Goal: Information Seeking & Learning: Learn about a topic

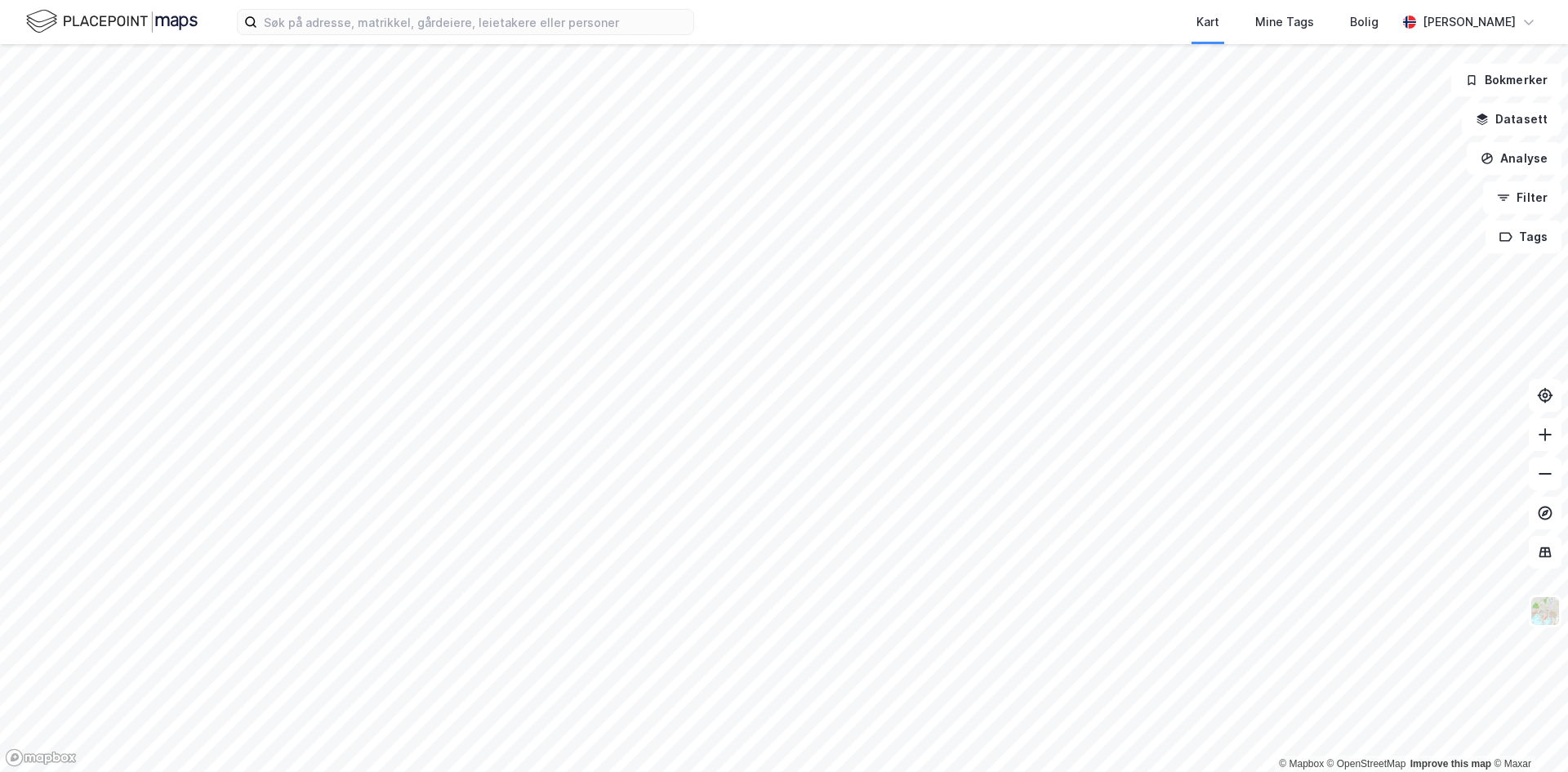
click at [344, 35] on div "Kart Mine Tags Bolig [PERSON_NAME]" at bounding box center [784, 22] width 1568 height 44
click at [339, 23] on input at bounding box center [476, 22] width 436 height 24
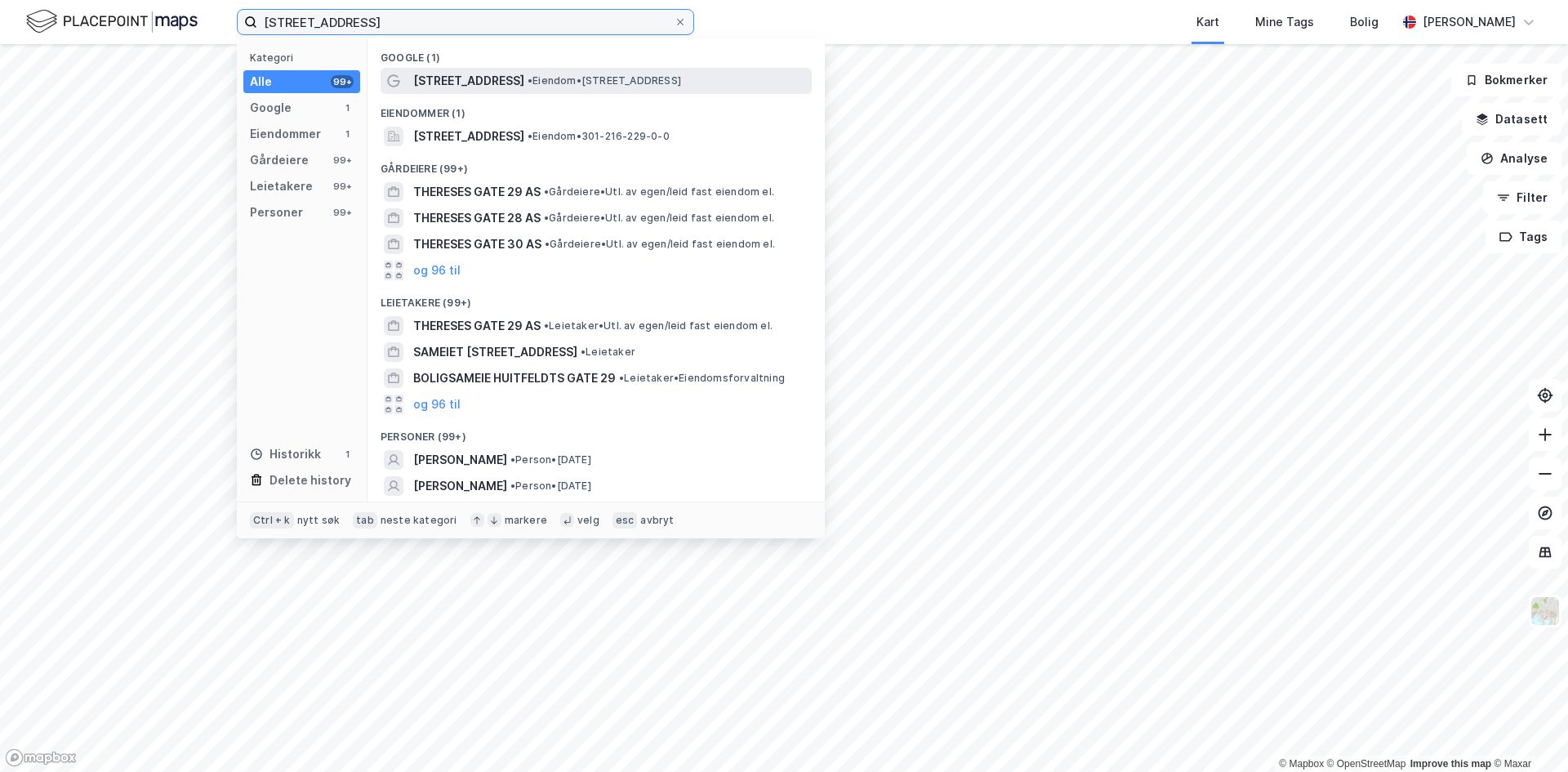
type input "[STREET_ADDRESS]"
click at [435, 88] on span "[STREET_ADDRESS]" at bounding box center [469, 81] width 111 height 19
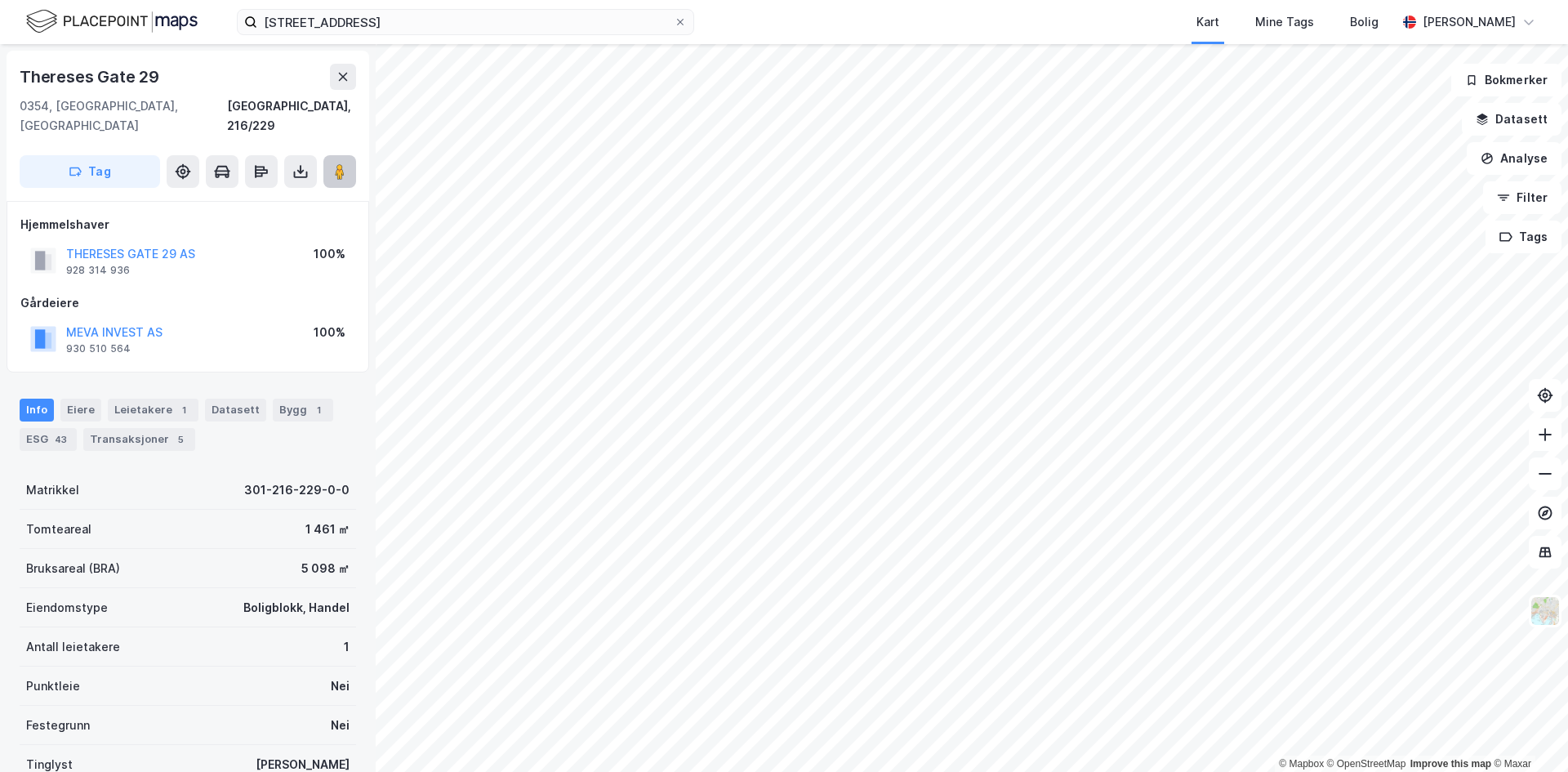
click at [1008, 435] on div "© Mapbox © OpenStreetMap Improve this map © [STREET_ADDRESS], 216/229 Tag Hjemm…" at bounding box center [784, 408] width 1568 height 728
click at [965, 441] on div "© Mapbox © OpenStreetMap Improve this map © [STREET_ADDRESS], 216/229 Tag Hjemm…" at bounding box center [784, 408] width 1568 height 728
click at [338, 164] on image at bounding box center [340, 171] width 10 height 16
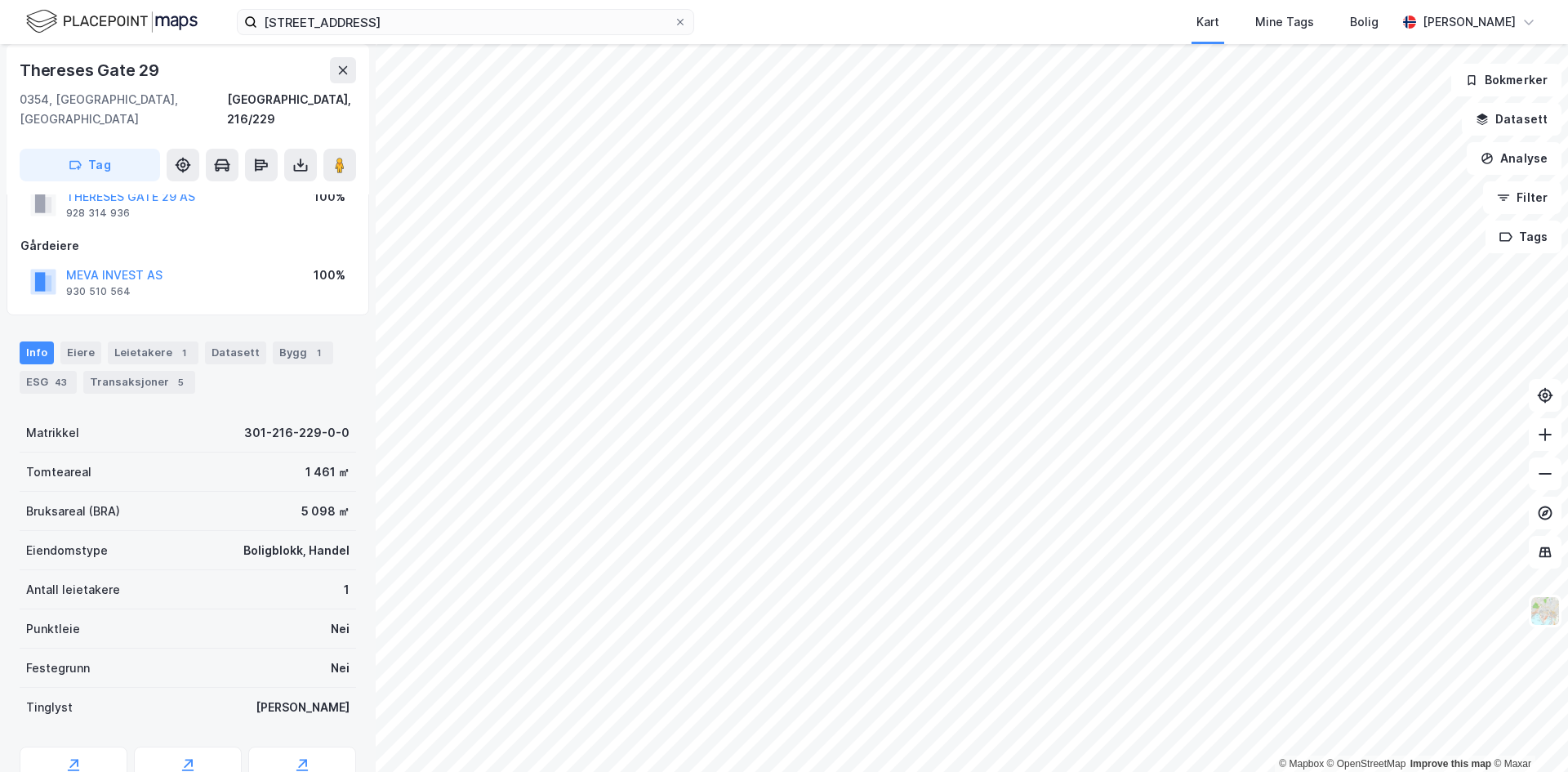
scroll to position [117, 0]
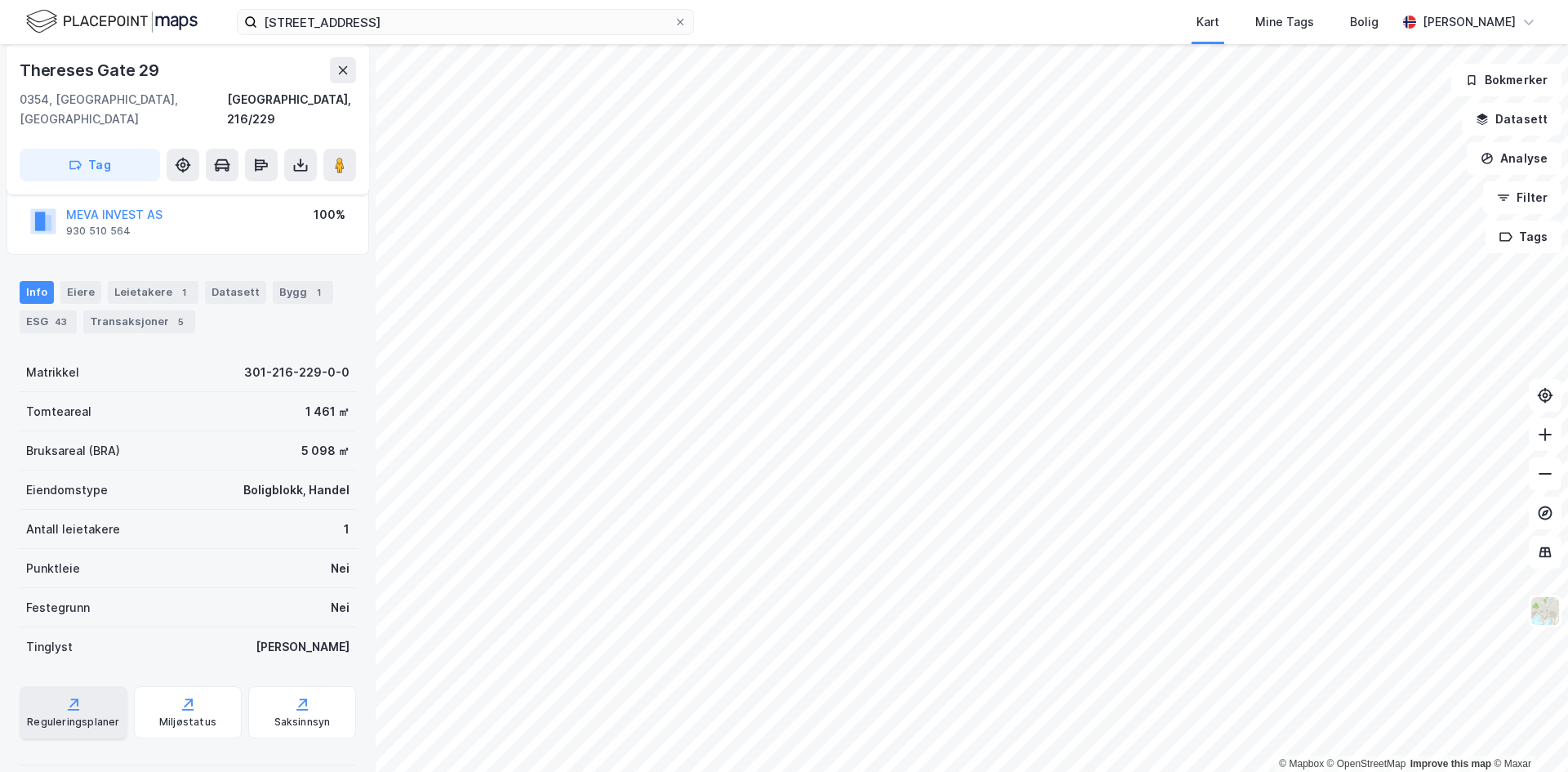
click at [87, 709] on div "Reguleringsplaner" at bounding box center [73, 712] width 107 height 52
click at [116, 281] on div "Leietakere 1" at bounding box center [153, 292] width 91 height 23
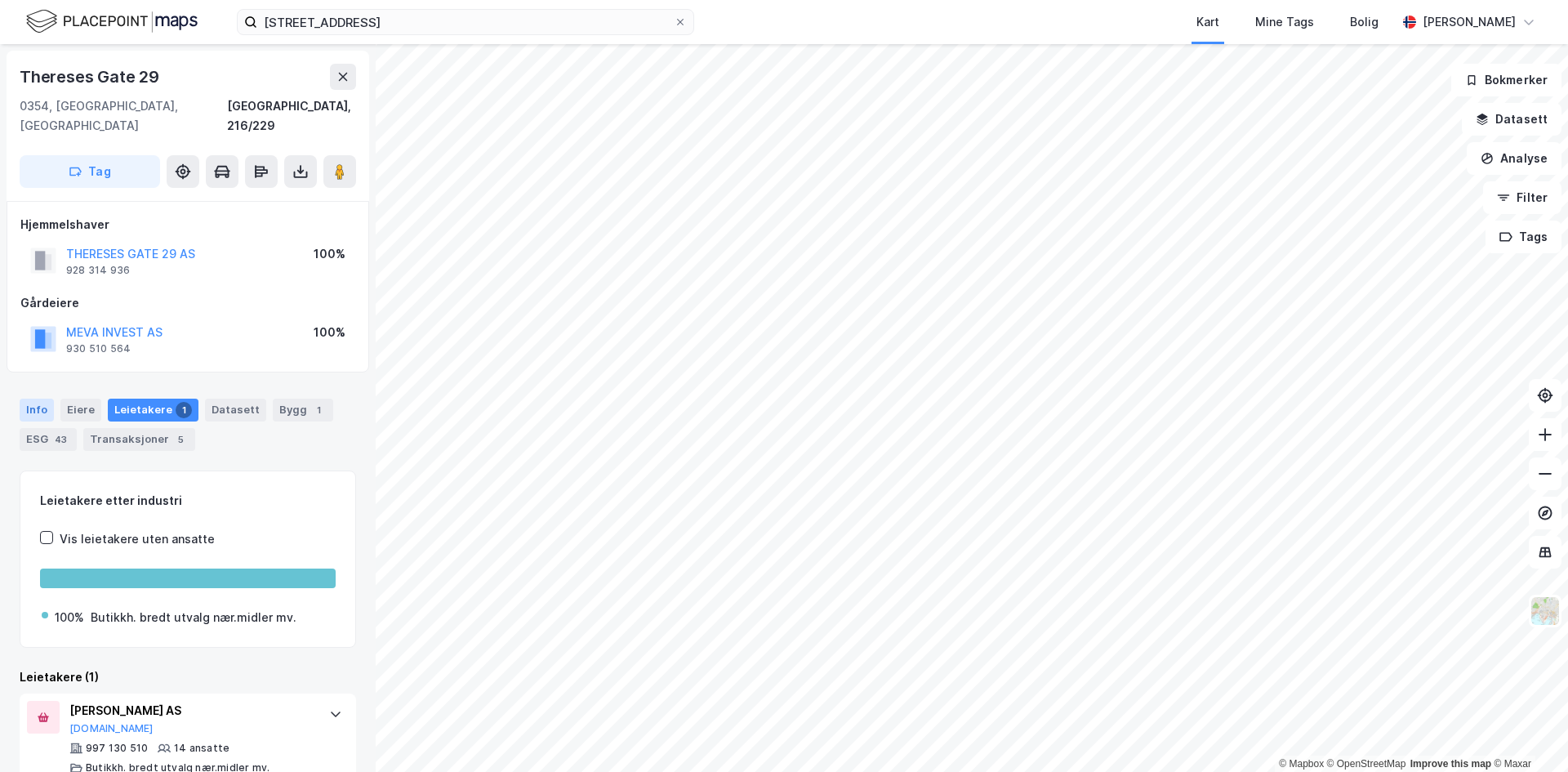
click at [34, 399] on div "Info" at bounding box center [36, 409] width 34 height 23
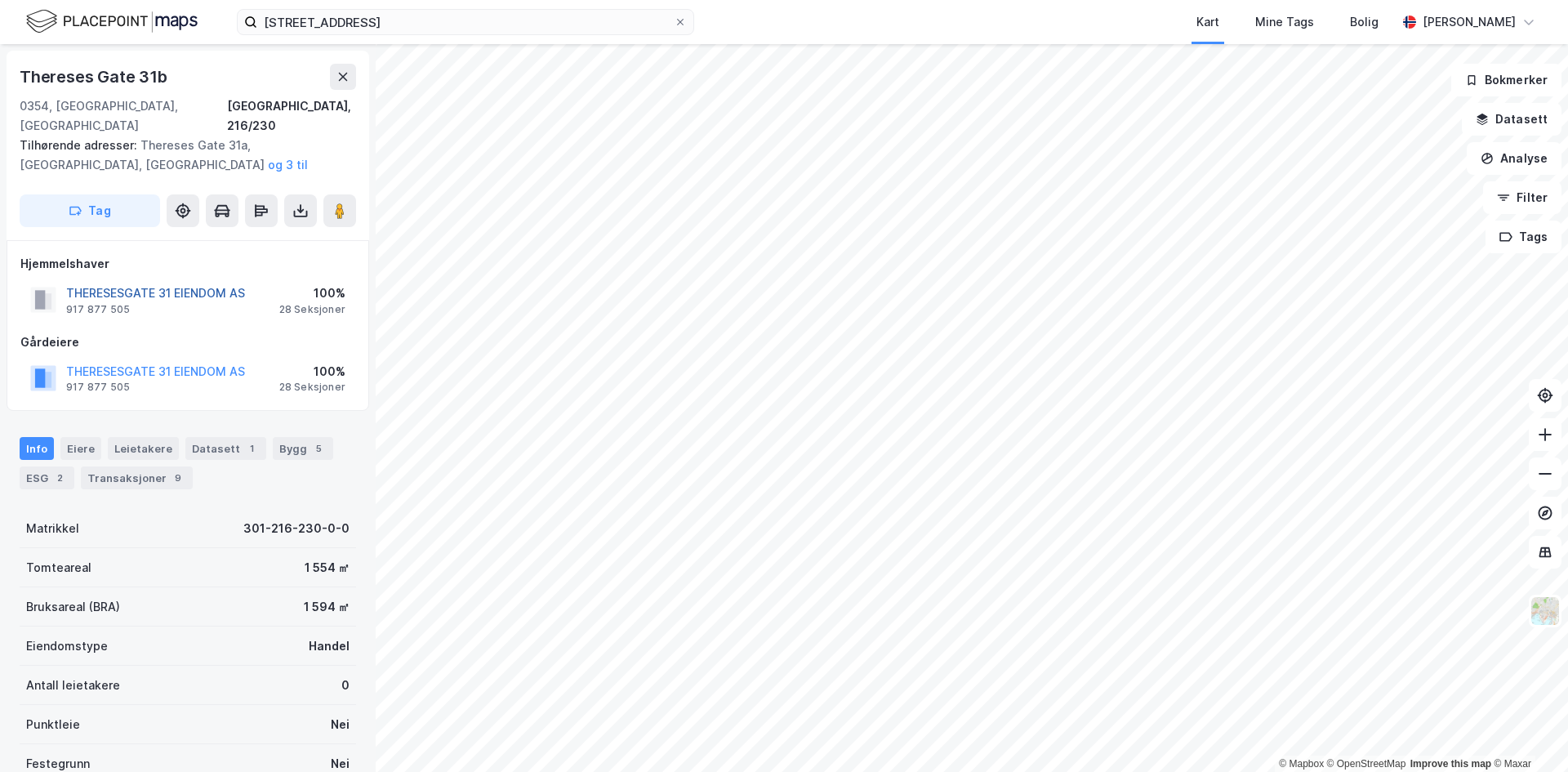
click at [0, 0] on button "THERESESGATE 31 EIENDOM AS" at bounding box center [0, 0] width 0 height 0
